Goal: Task Accomplishment & Management: Complete application form

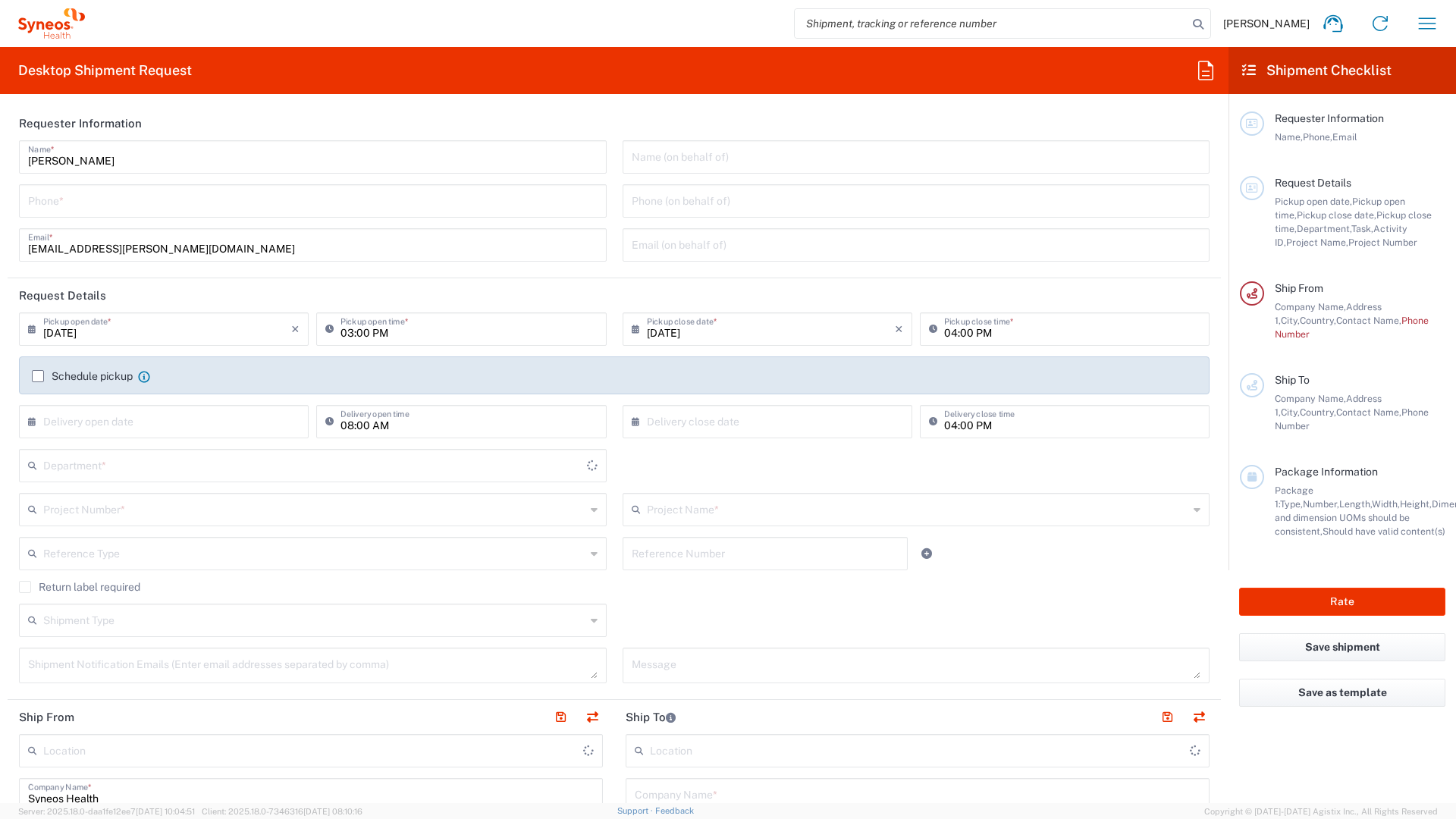
type input "8350"
type input "France"
type input "Syneos Health France SARL"
